Goal: Task Accomplishment & Management: Manage account settings

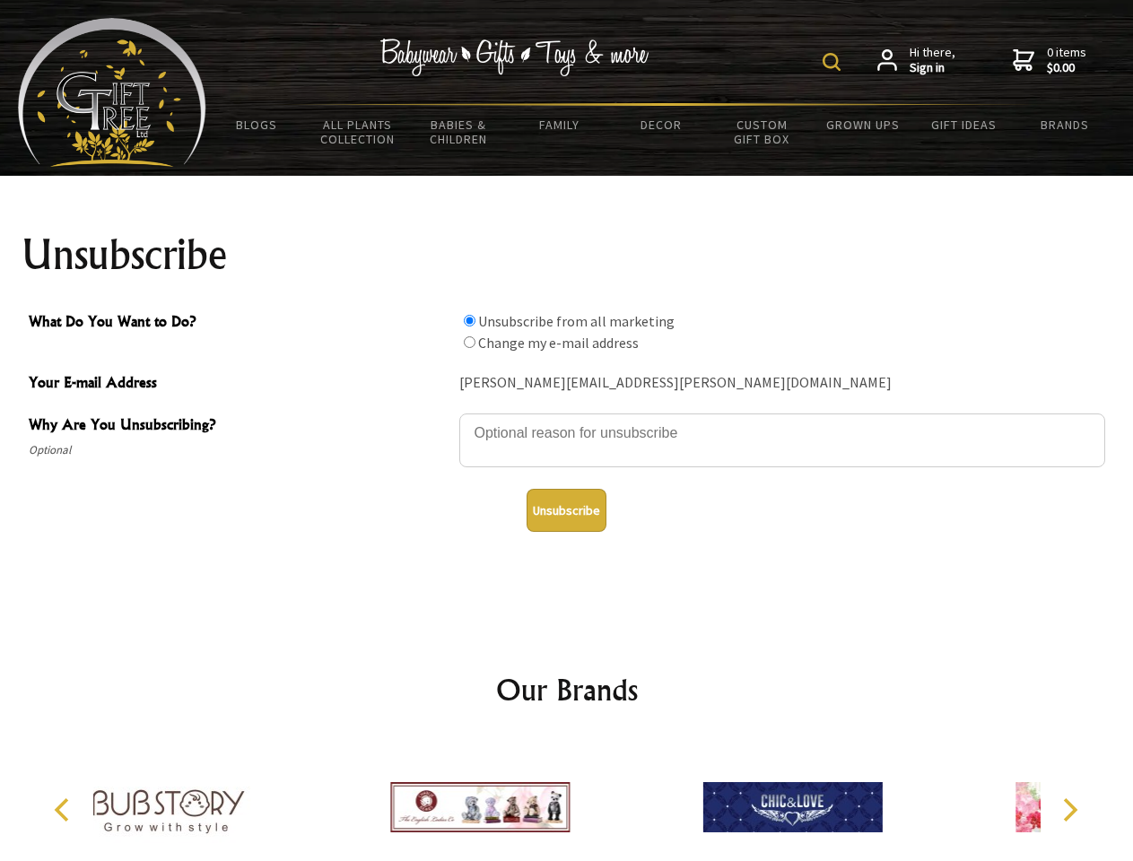
click at [835, 62] on img at bounding box center [832, 62] width 18 height 18
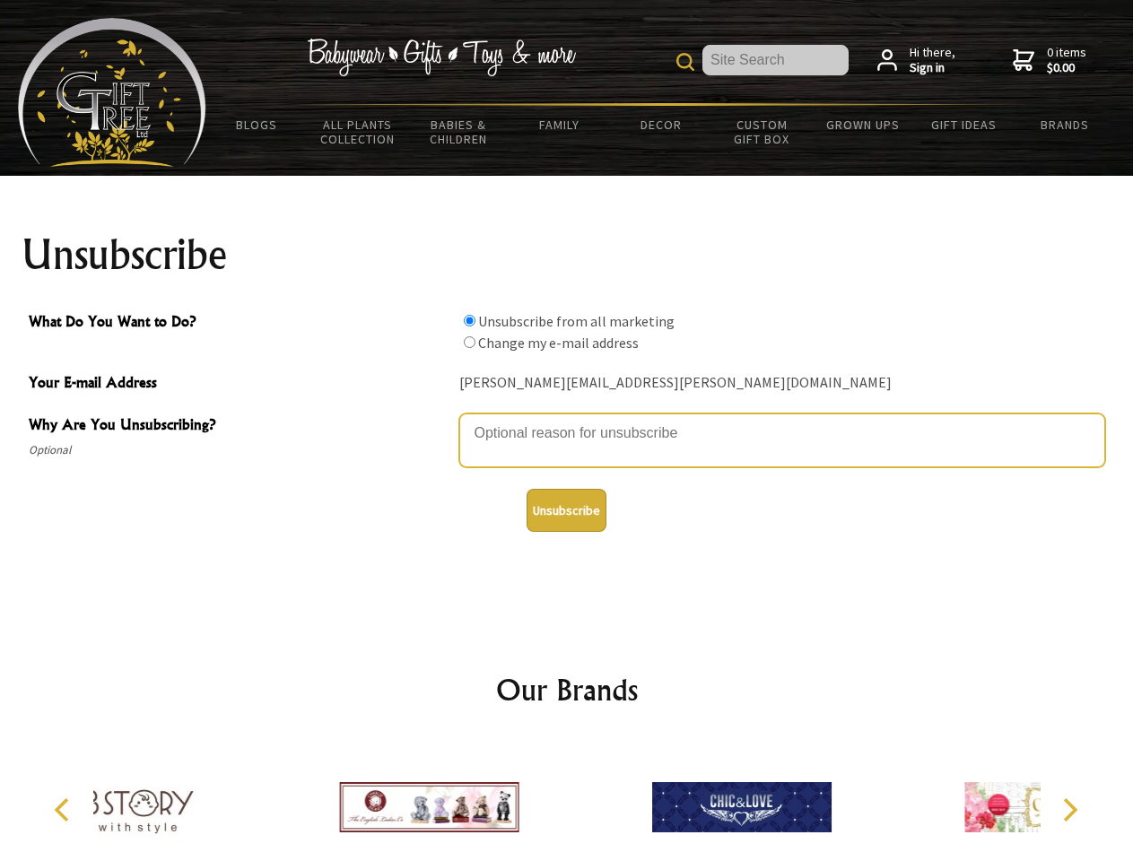
click at [567, 420] on textarea "Why Are You Unsubscribing?" at bounding box center [782, 441] width 646 height 54
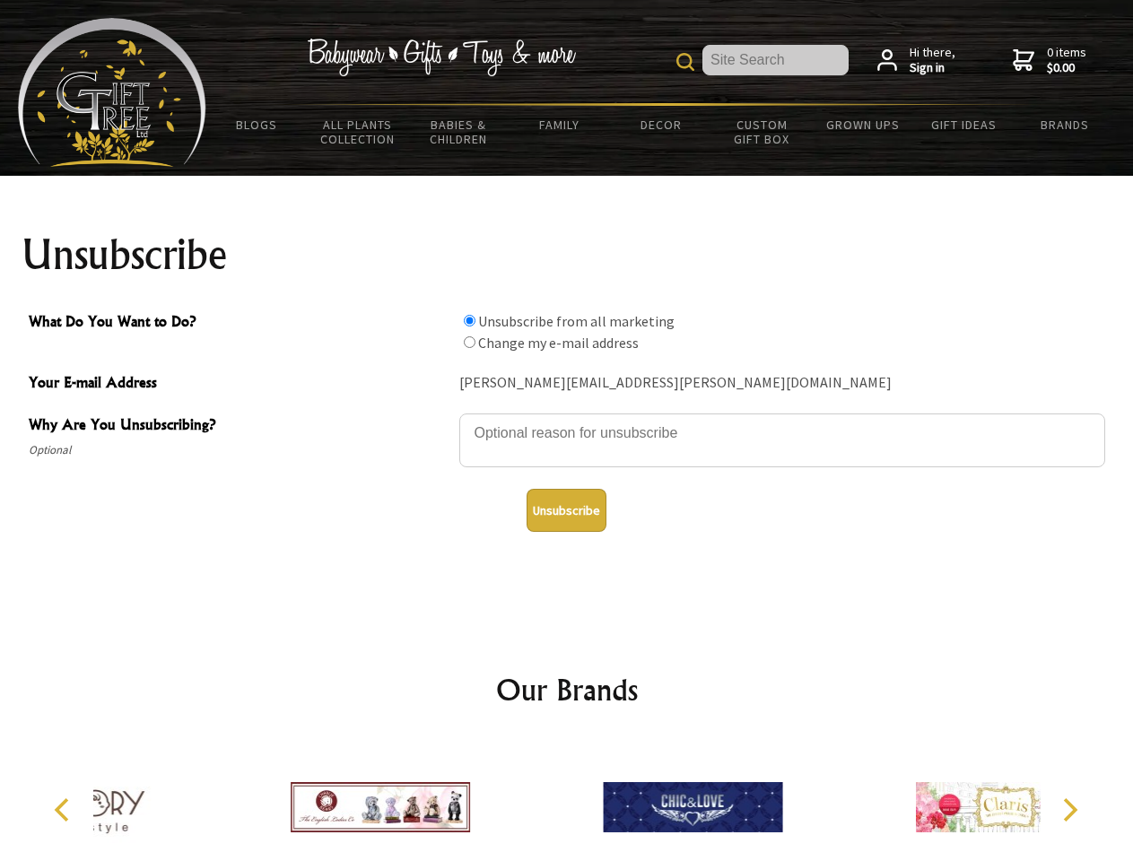
click at [469, 320] on input "What Do You Want to Do?" at bounding box center [470, 321] width 12 height 12
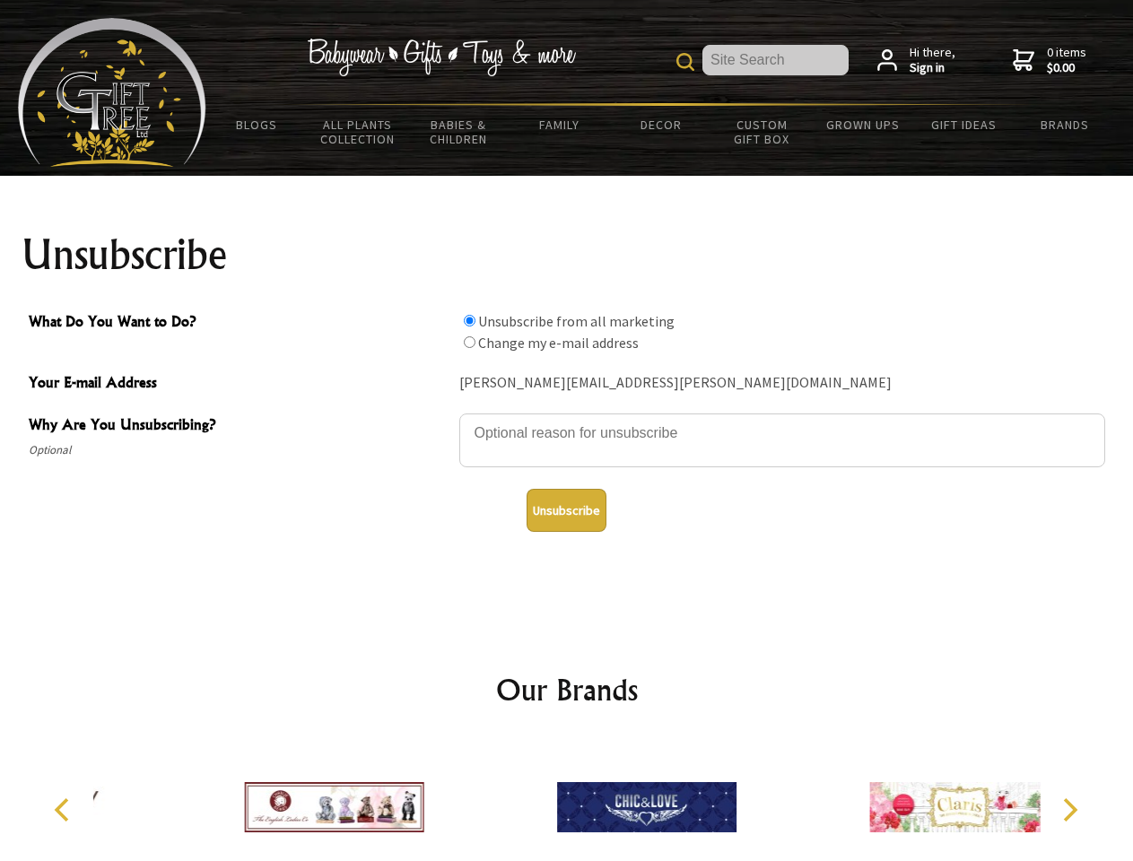
click at [469, 342] on input "What Do You Want to Do?" at bounding box center [470, 342] width 12 height 12
radio input "true"
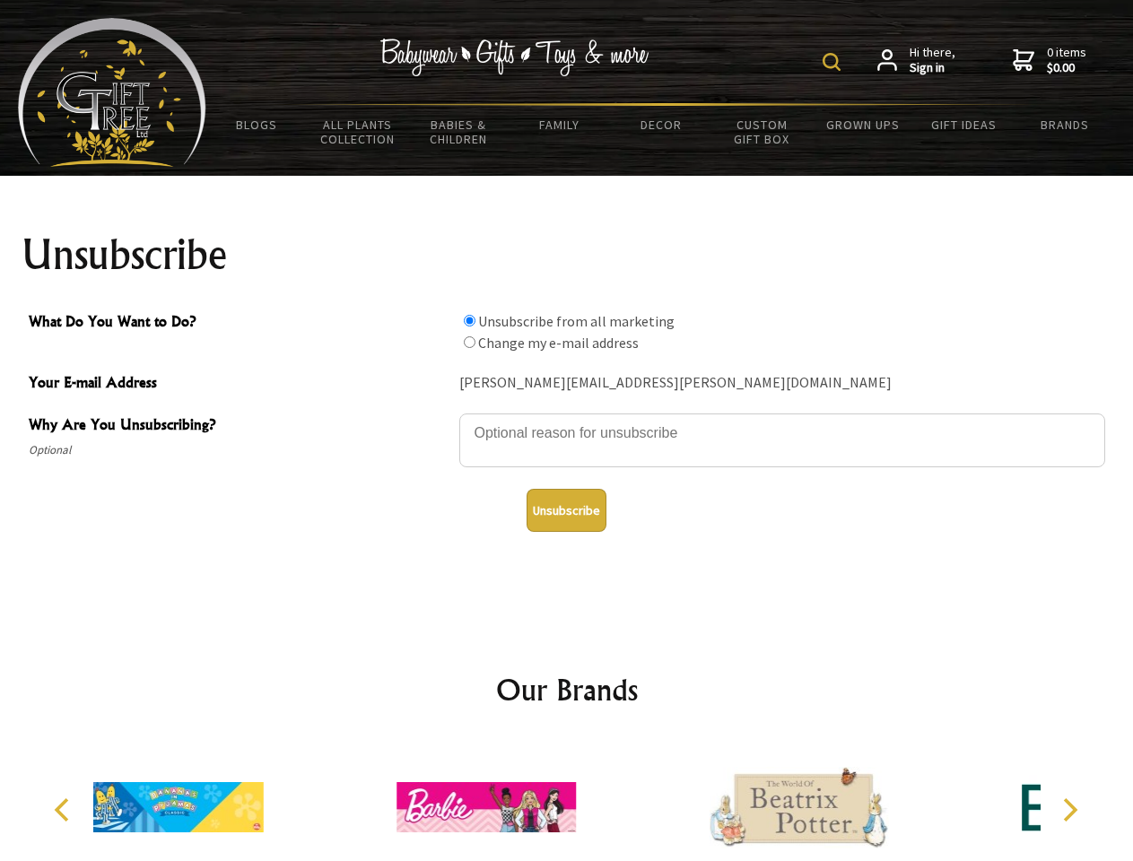
click at [835, 62] on img at bounding box center [832, 62] width 18 height 18
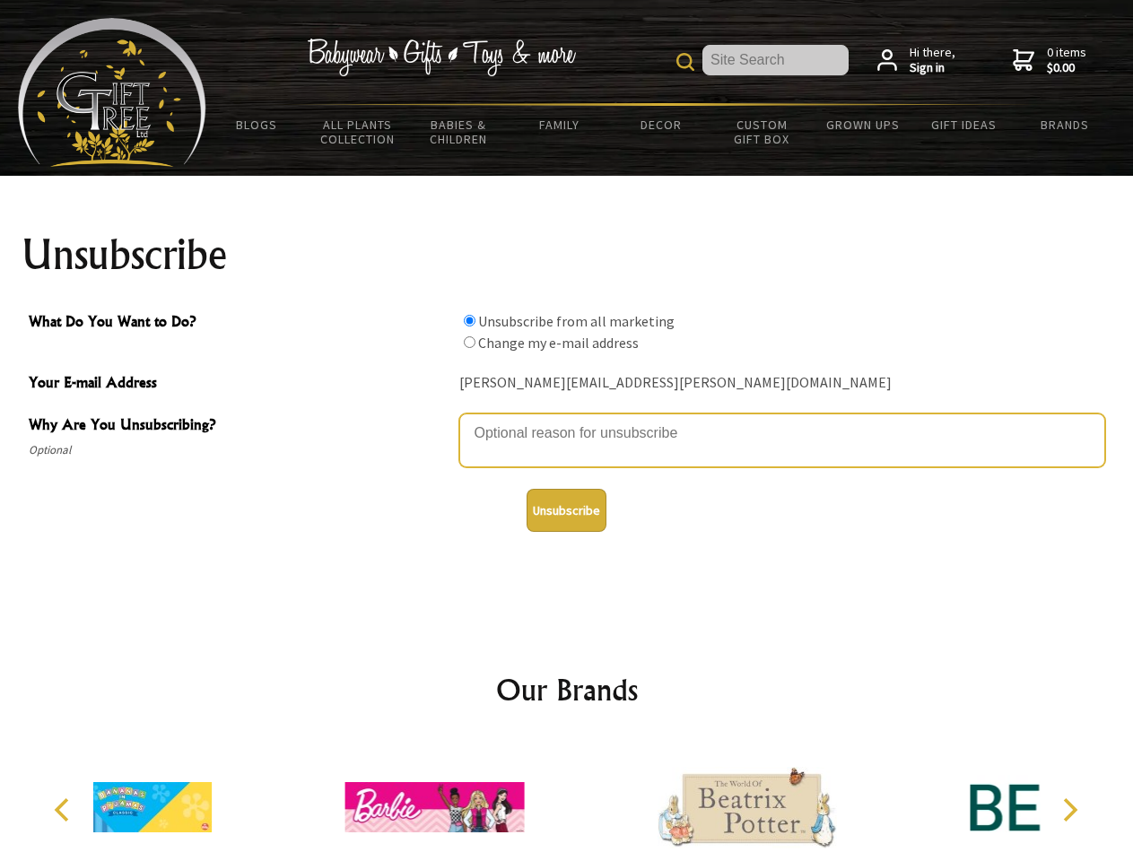
click at [567, 420] on textarea "Why Are You Unsubscribing?" at bounding box center [782, 441] width 646 height 54
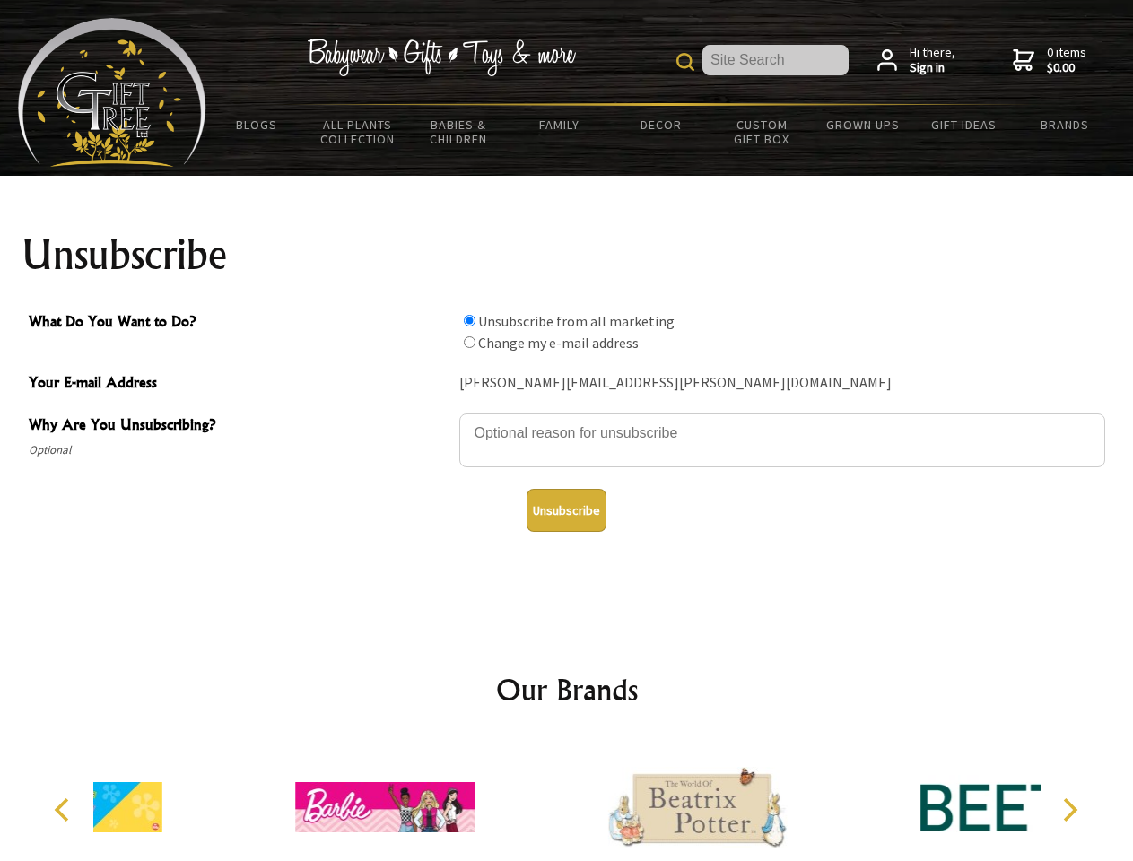
click at [469, 320] on input "What Do You Want to Do?" at bounding box center [470, 321] width 12 height 12
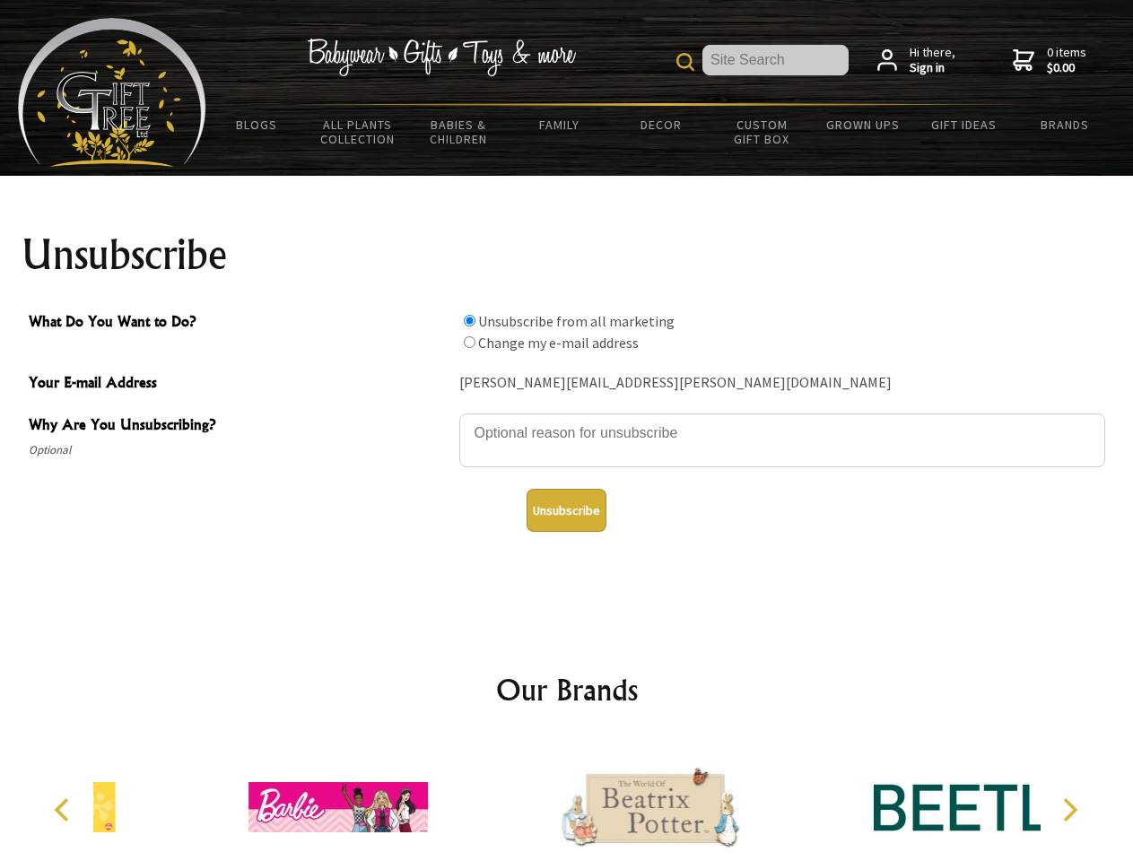
click at [469, 342] on input "What Do You Want to Do?" at bounding box center [470, 342] width 12 height 12
radio input "true"
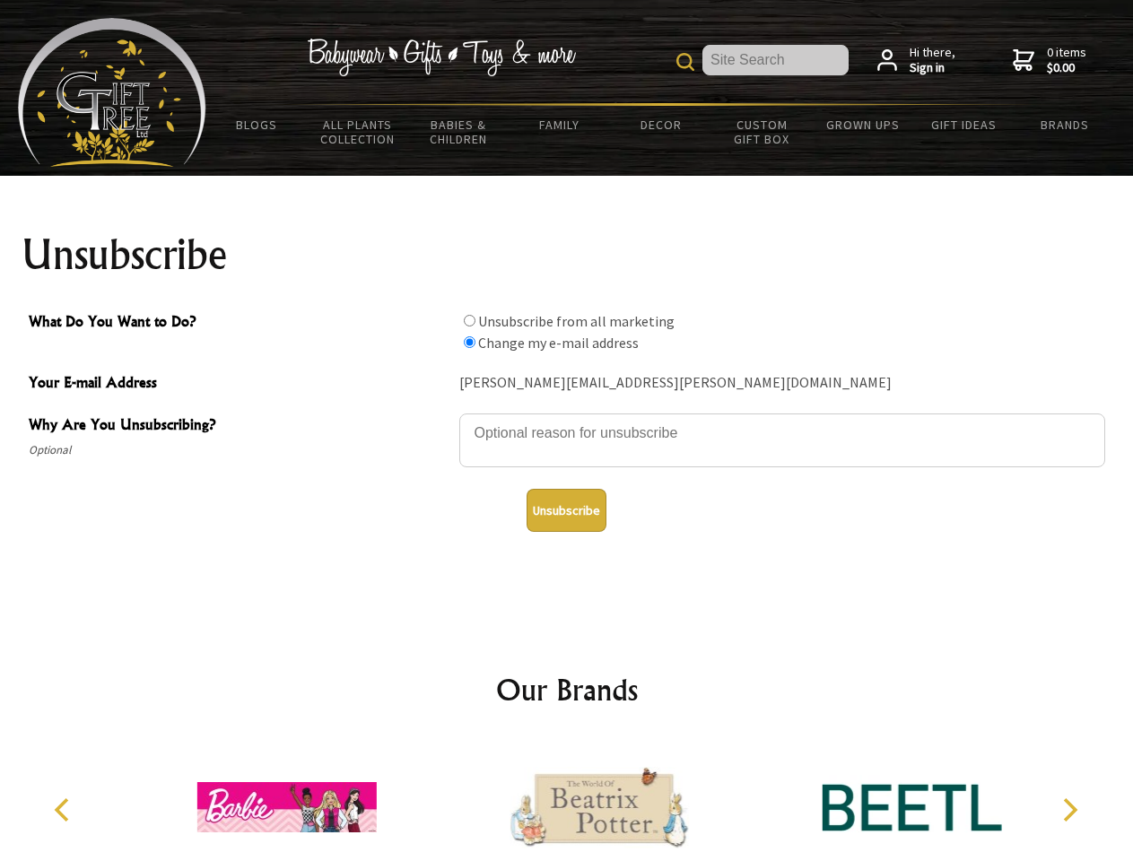
click at [566, 511] on button "Unsubscribe" at bounding box center [567, 510] width 80 height 43
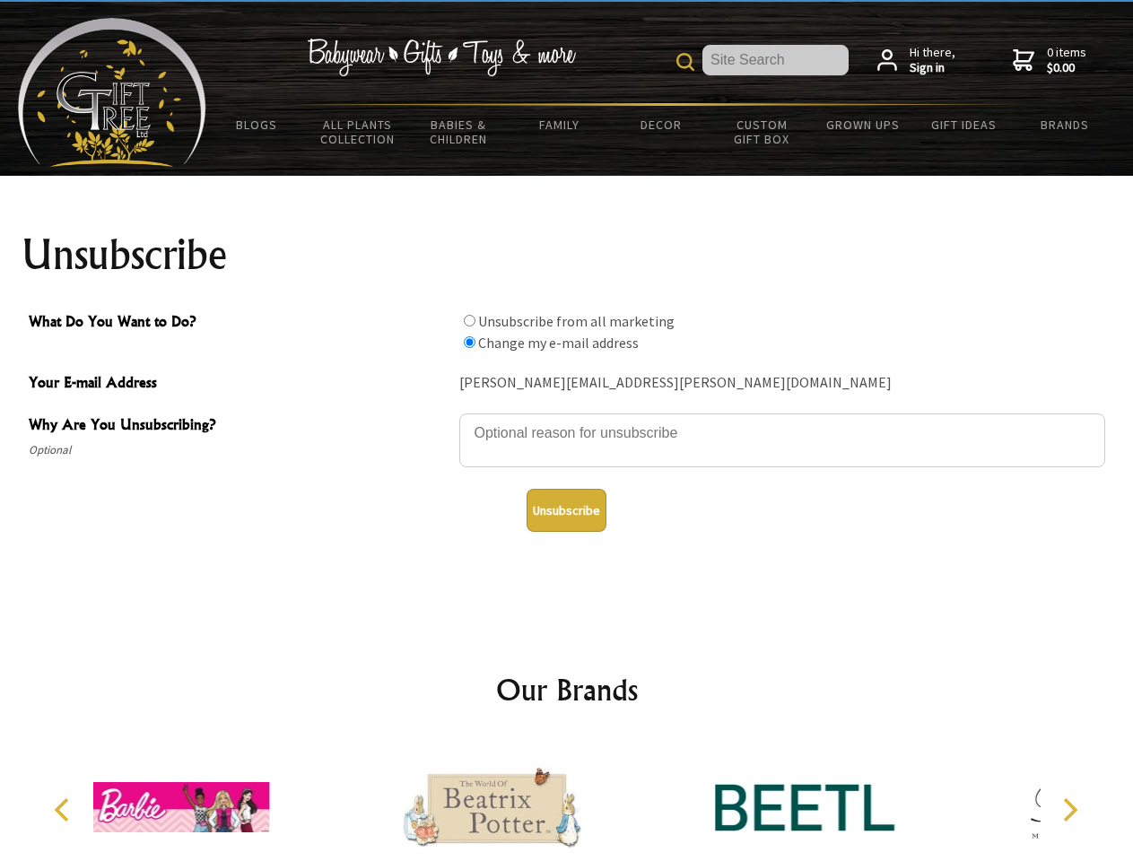
click at [65, 810] on icon "Previous" at bounding box center [63, 810] width 23 height 23
click at [1070, 810] on icon "Next" at bounding box center [1068, 810] width 23 height 23
